Goal: Register for event/course

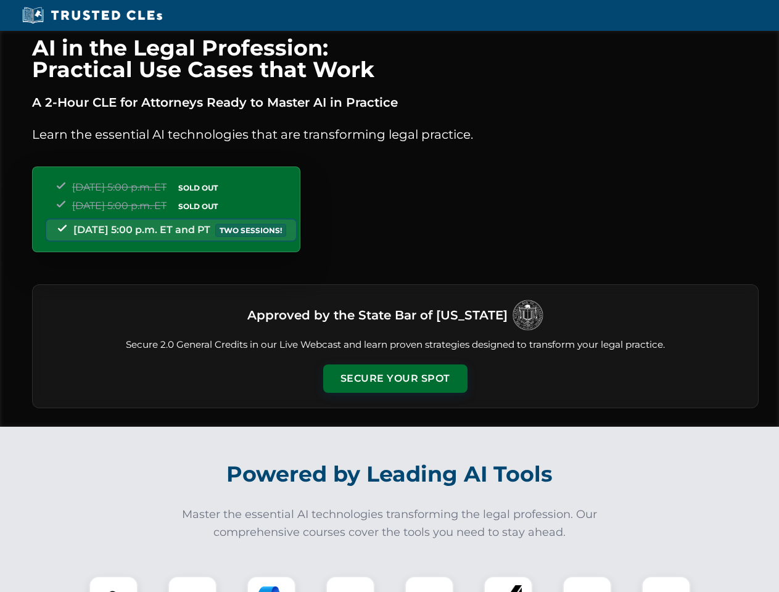
click at [395, 379] on button "Secure Your Spot" at bounding box center [395, 378] width 144 height 28
click at [113, 584] on img at bounding box center [114, 601] width 36 height 36
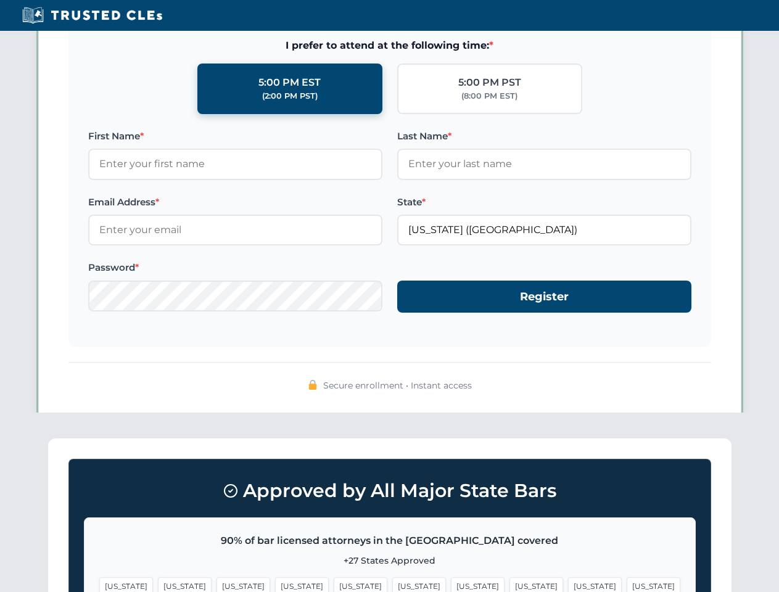
click at [451, 584] on span "[US_STATE]" at bounding box center [478, 586] width 54 height 18
click at [568, 584] on span "[US_STATE]" at bounding box center [595, 586] width 54 height 18
